Goal: Task Accomplishment & Management: Manage account settings

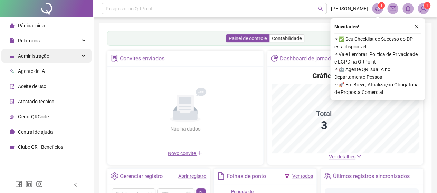
click at [27, 57] on span "Administração" at bounding box center [33, 56] width 31 height 6
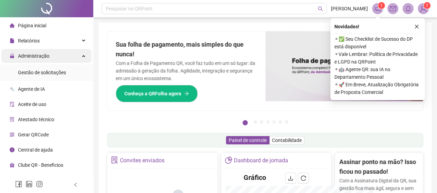
click at [27, 57] on span "Administração" at bounding box center [33, 56] width 31 height 6
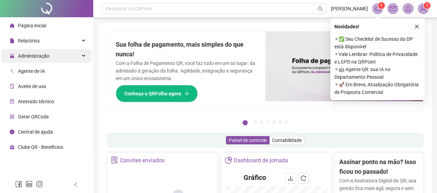
click at [27, 57] on span "Administração" at bounding box center [33, 56] width 31 height 6
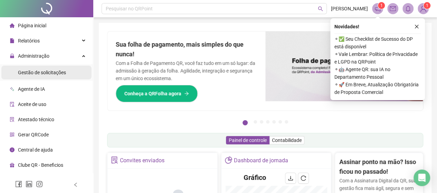
click at [32, 69] on div "Gestão de solicitações" at bounding box center [42, 73] width 48 height 14
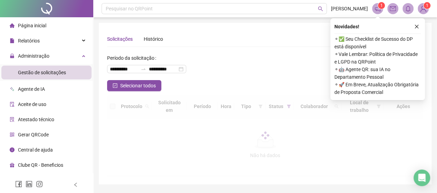
click at [415, 26] on icon "close" at bounding box center [416, 26] width 5 height 5
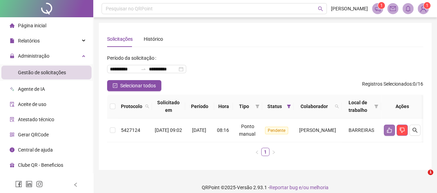
click at [387, 131] on button "button" at bounding box center [389, 130] width 11 height 11
click at [391, 129] on icon "like" at bounding box center [390, 131] width 6 height 6
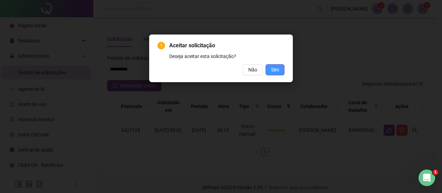
click at [278, 69] on span "Sim" at bounding box center [275, 70] width 8 height 8
click at [275, 71] on span "Sim" at bounding box center [275, 70] width 8 height 8
click at [274, 71] on span "Sim" at bounding box center [275, 70] width 8 height 8
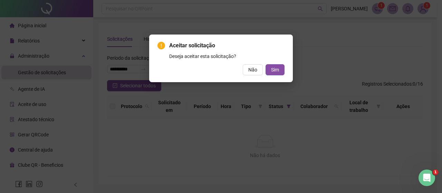
click at [343, 44] on div "Aceitar solicitação Deseja aceitar esta solicitação? Não Sim" at bounding box center [221, 96] width 442 height 193
